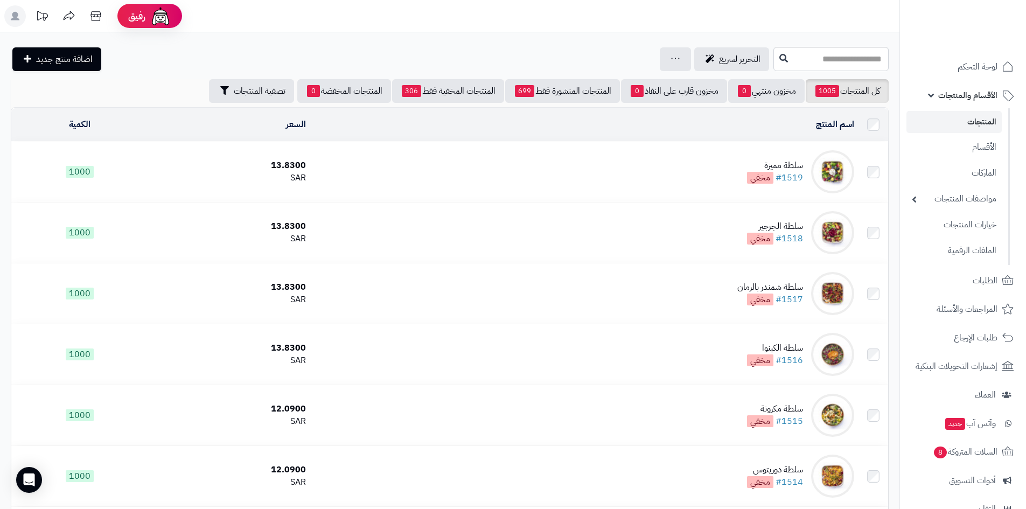
click at [942, 120] on link "المنتجات" at bounding box center [954, 122] width 95 height 22
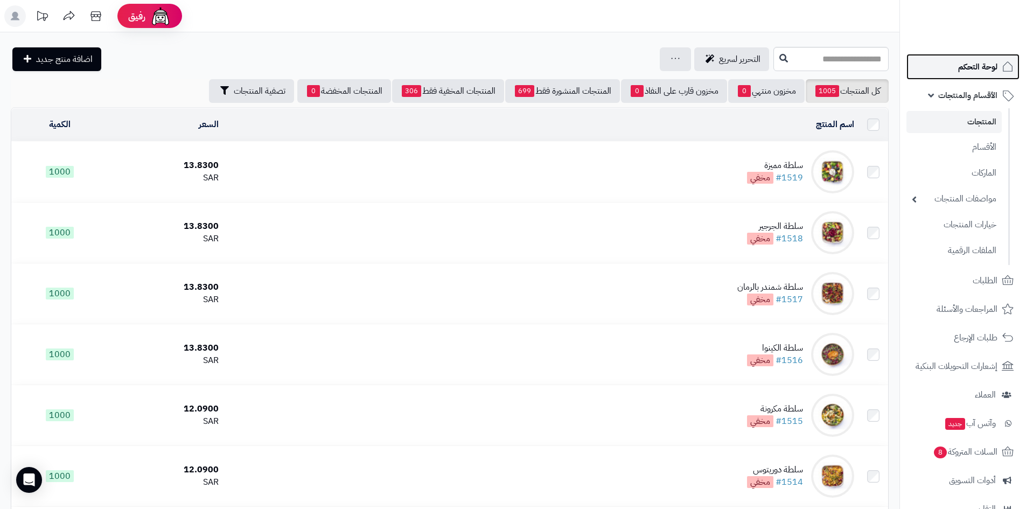
click at [990, 66] on span "لوحة التحكم" at bounding box center [978, 66] width 39 height 15
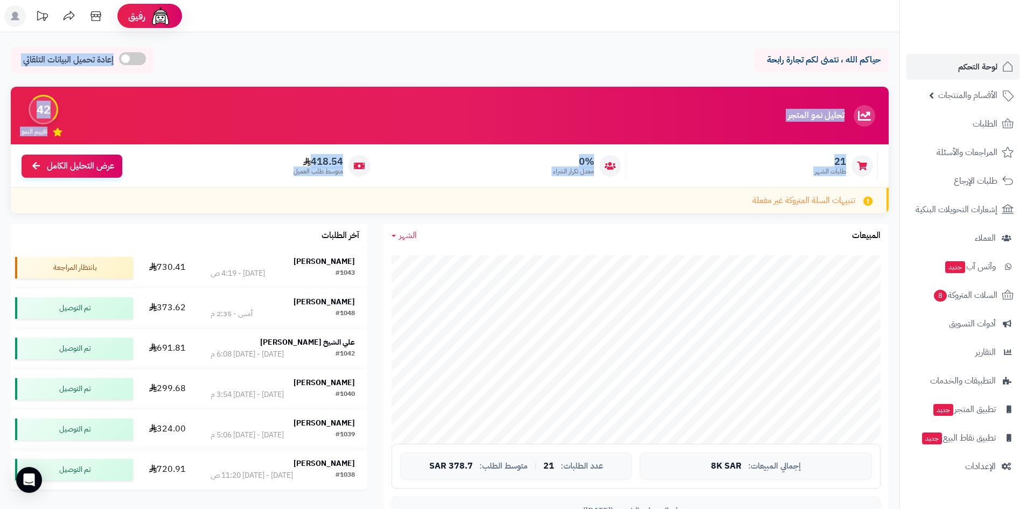
drag, startPoint x: 406, startPoint y: 57, endPoint x: 266, endPoint y: 185, distance: 190.3
click at [266, 185] on div "21 طلبات الشهر 0% معدل تكرار الشراء 418.54 متوسط طلب العميل عرض التحليل الكامل" at bounding box center [450, 165] width 878 height 43
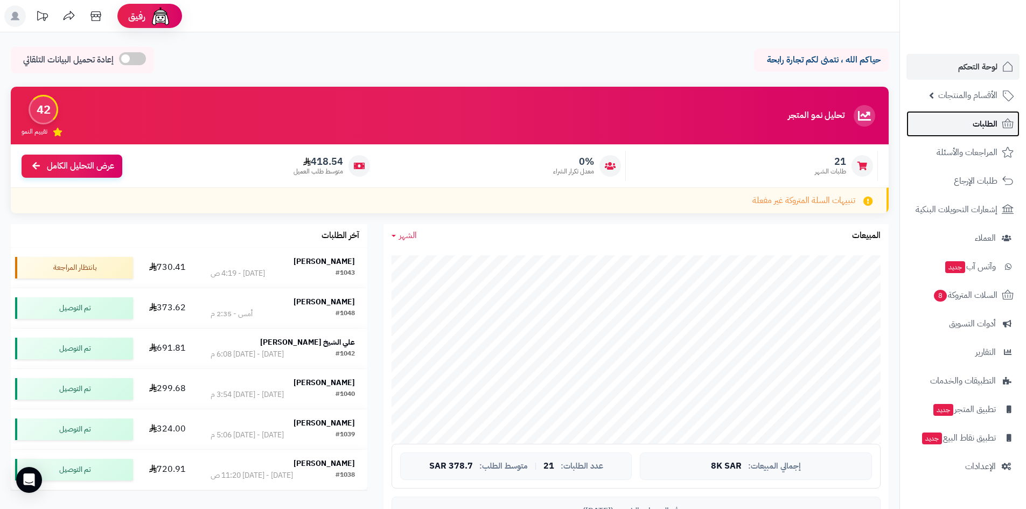
click at [971, 116] on link "الطلبات" at bounding box center [963, 124] width 113 height 26
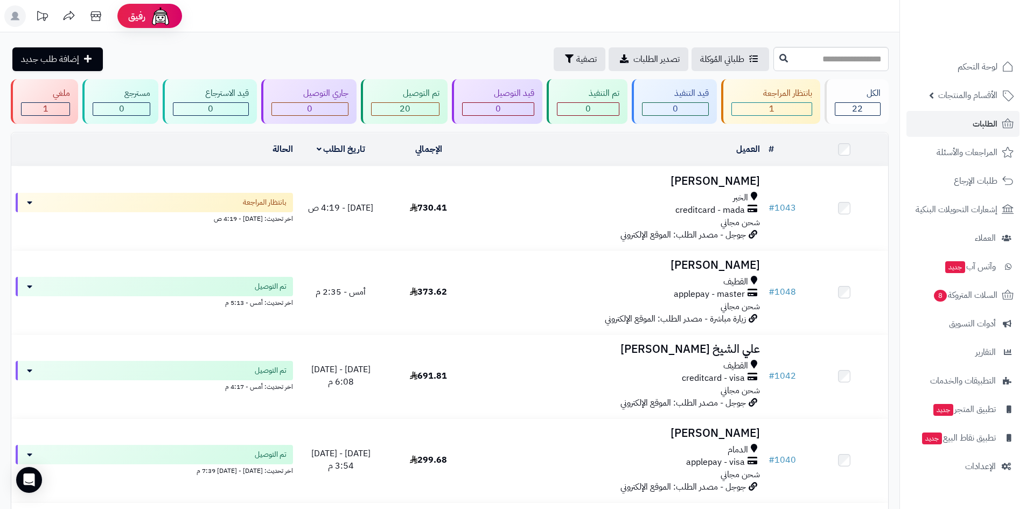
drag, startPoint x: 425, startPoint y: 51, endPoint x: 279, endPoint y: 55, distance: 146.1
click at [279, 55] on div "طلباتي المُوكلة تصدير الطلبات تصفية إضافة طلب جديد" at bounding box center [391, 59] width 760 height 24
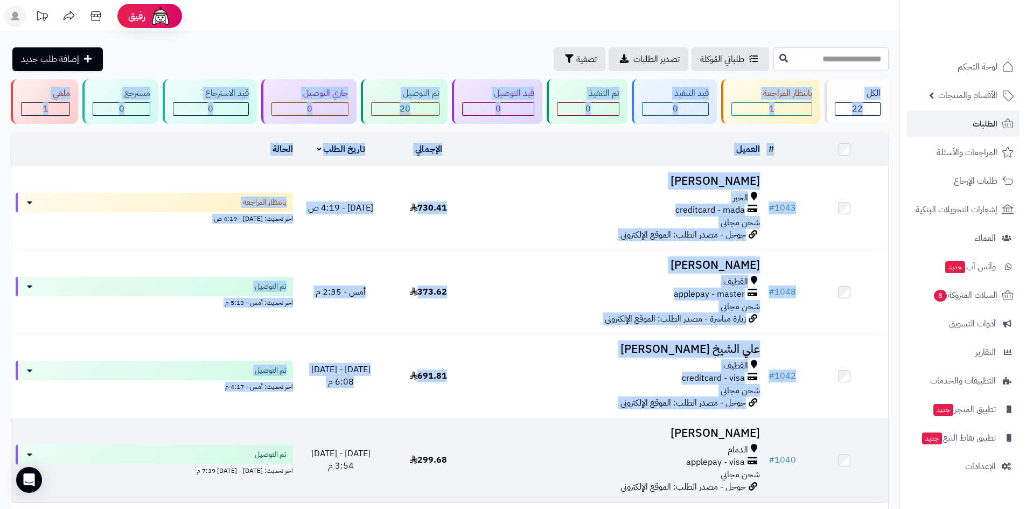
drag, startPoint x: 439, startPoint y: 36, endPoint x: 395, endPoint y: 420, distance: 386.7
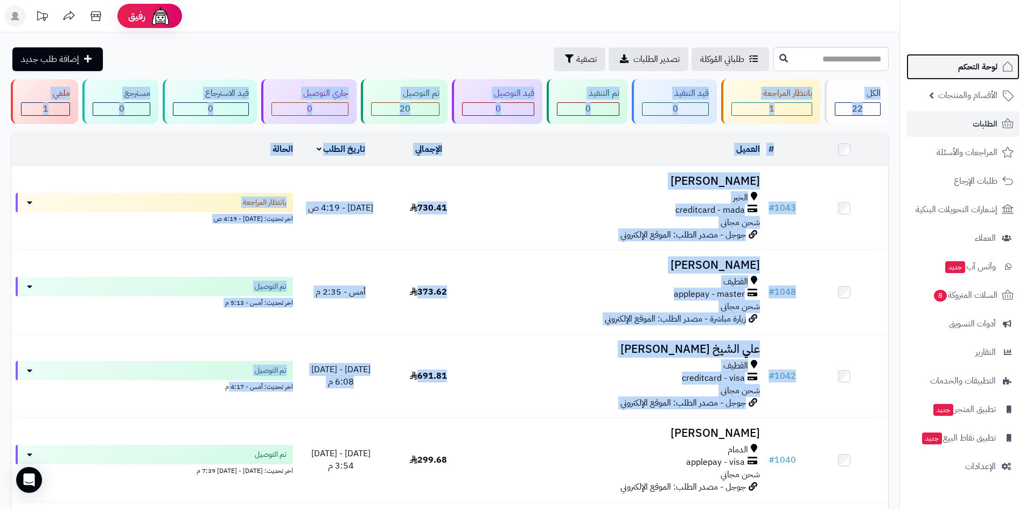
click at [1001, 64] on link "لوحة التحكم" at bounding box center [963, 67] width 113 height 26
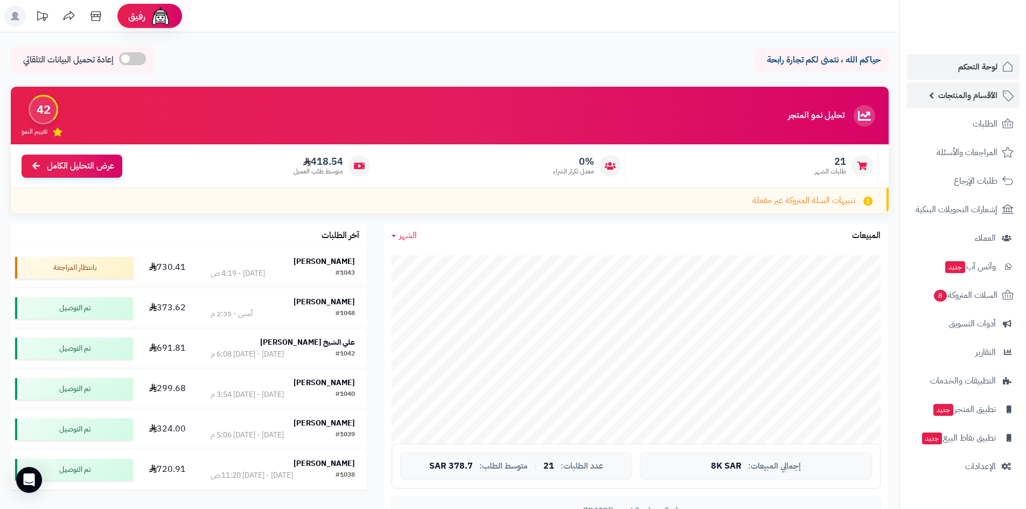
click at [959, 99] on span "الأقسام والمنتجات" at bounding box center [968, 95] width 59 height 15
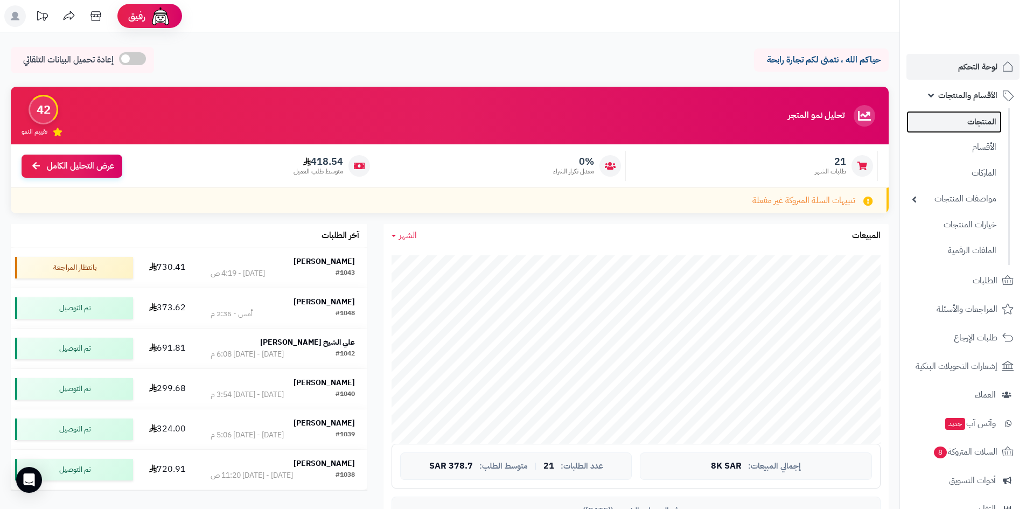
click at [972, 128] on link "المنتجات" at bounding box center [954, 122] width 95 height 22
